Goal: Check status: Check status

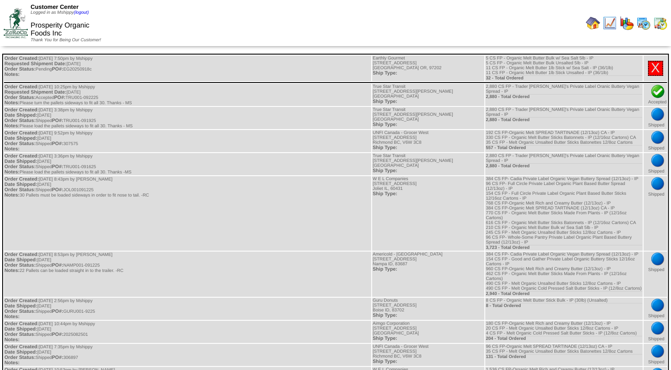
click at [593, 28] on img at bounding box center [593, 23] width 14 height 14
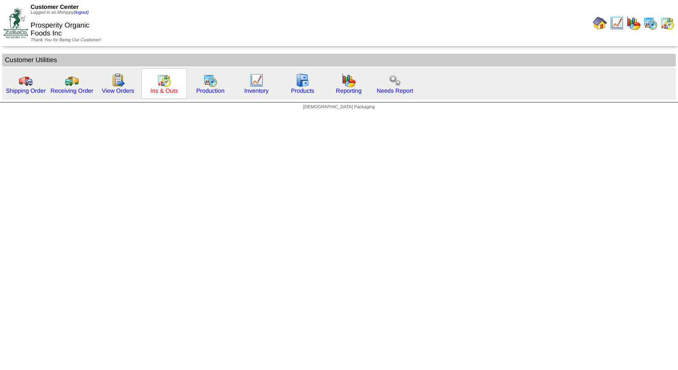
click at [165, 91] on link "Ins & Outs" at bounding box center [164, 90] width 28 height 7
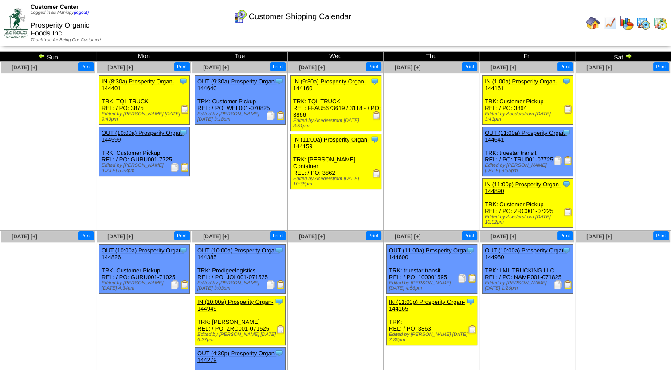
click at [631, 55] on img at bounding box center [628, 55] width 7 height 7
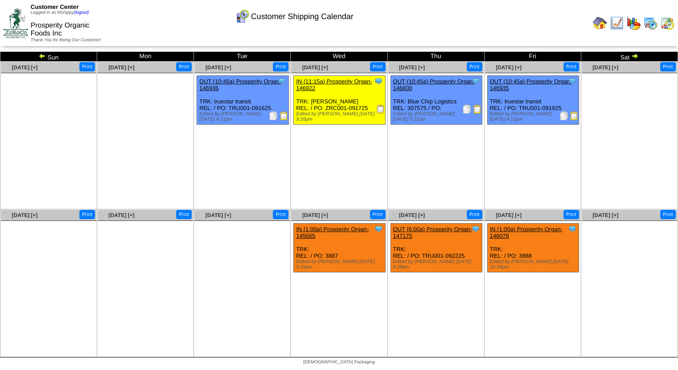
click at [572, 114] on img at bounding box center [574, 115] width 9 height 9
click at [217, 295] on ul at bounding box center [241, 287] width 95 height 133
click at [605, 22] on img at bounding box center [600, 23] width 14 height 14
